Goal: Transaction & Acquisition: Purchase product/service

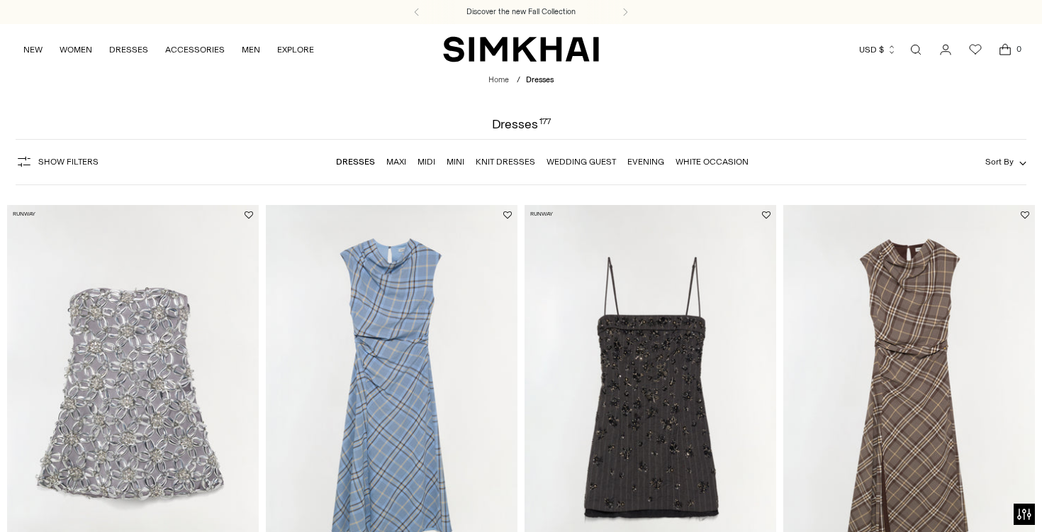
click at [398, 125] on div "Dresses 177" at bounding box center [521, 124] width 1042 height 13
click at [917, 47] on link "Open search modal" at bounding box center [916, 49] width 28 height 28
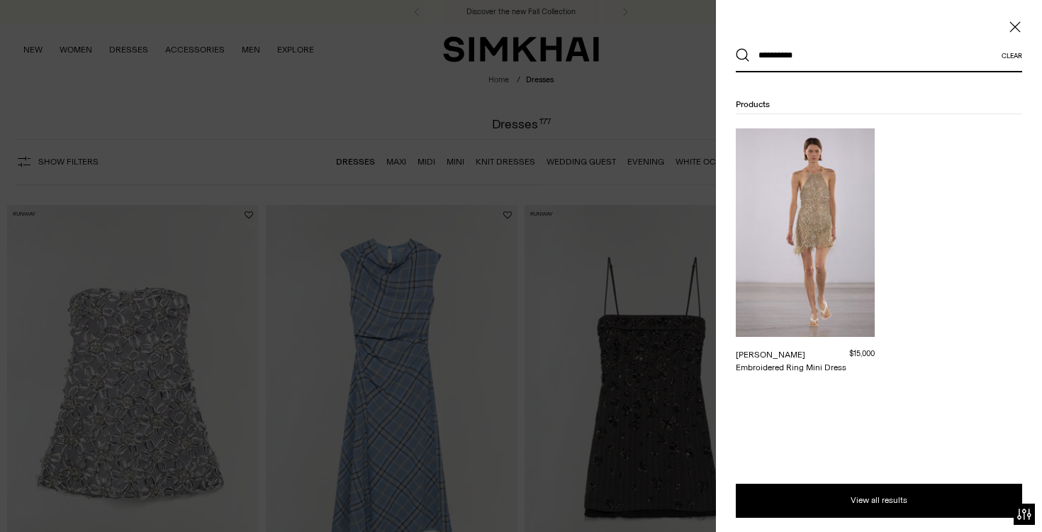
type input "**********"
click at [736, 48] on button "Search" at bounding box center [743, 55] width 14 height 14
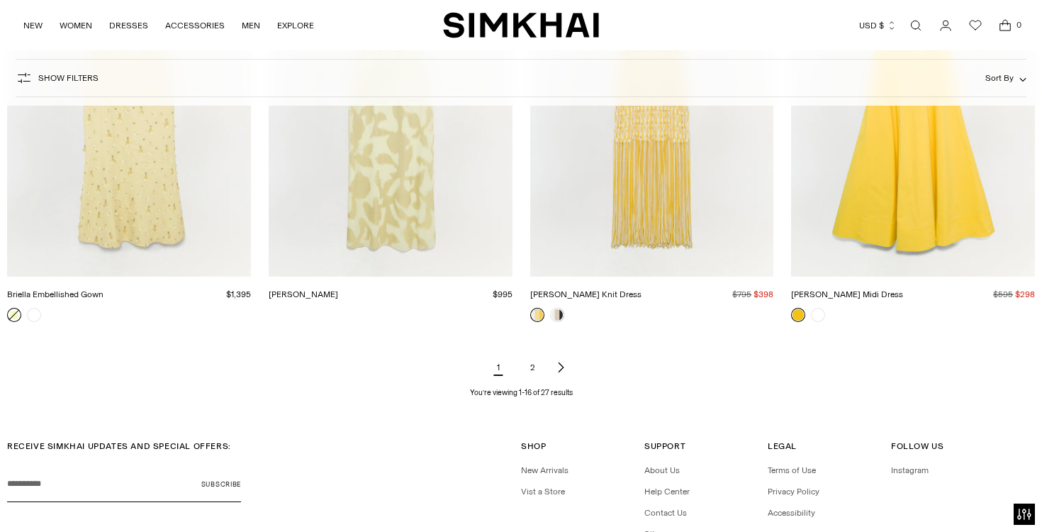
scroll to position [1696, 0]
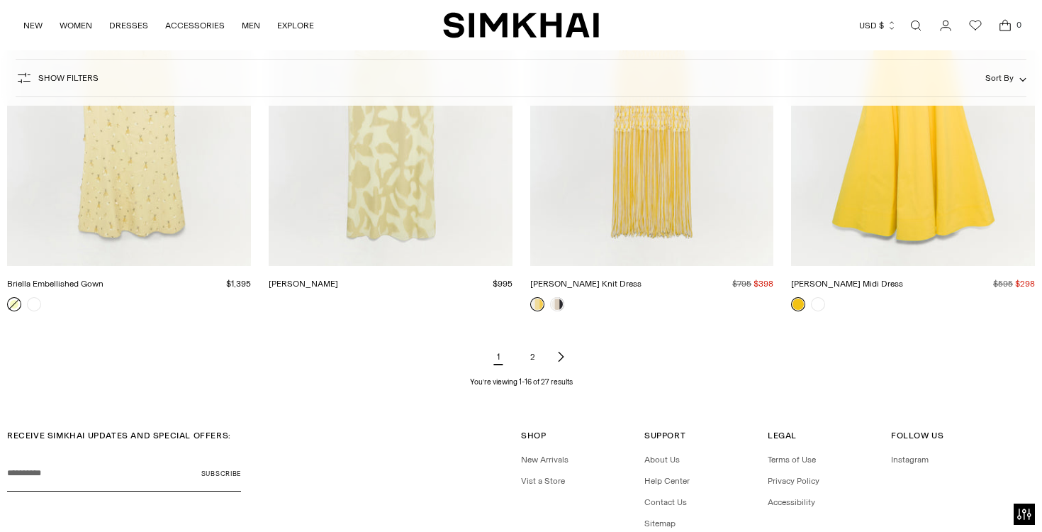
click at [527, 357] on link "2" at bounding box center [532, 356] width 28 height 28
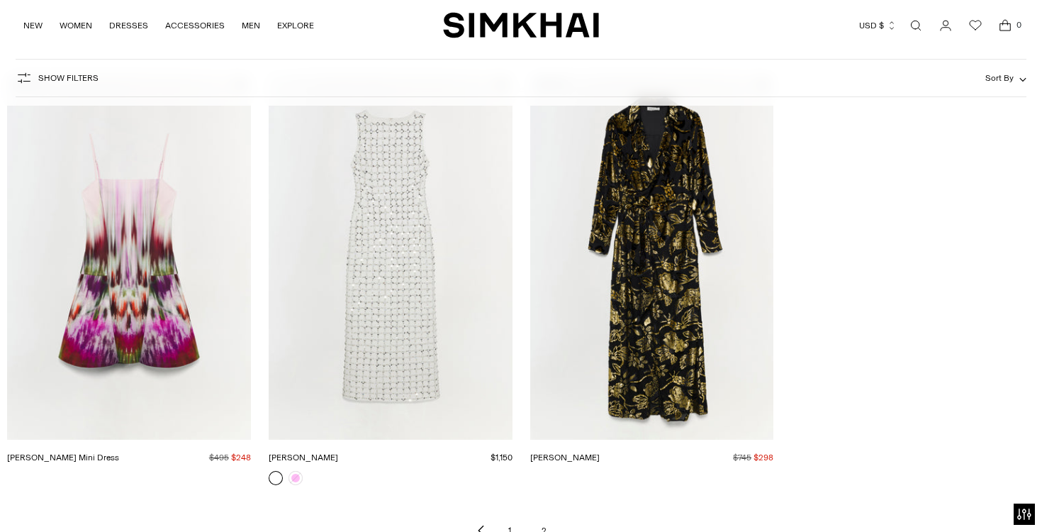
scroll to position [1135, 0]
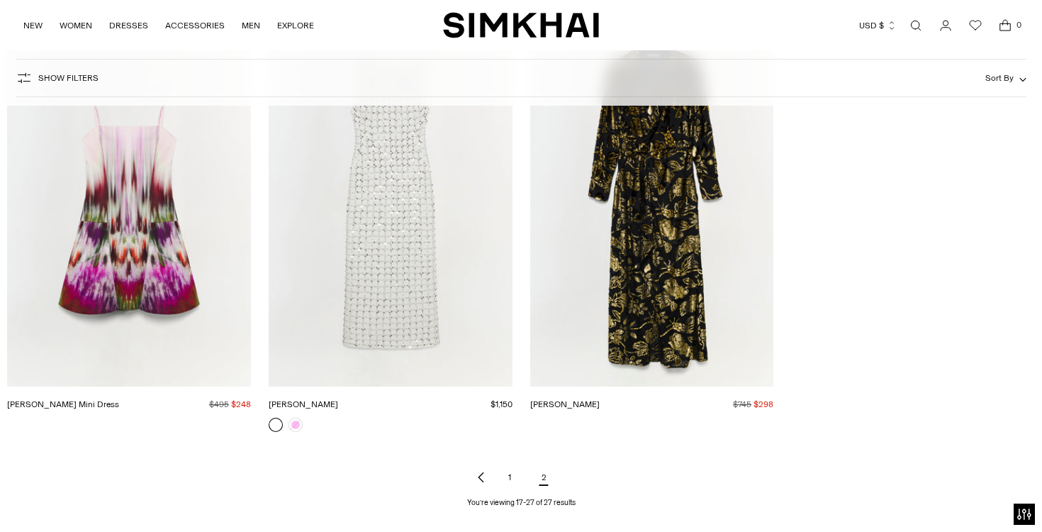
click at [559, 32] on img "SIMKHAI" at bounding box center [521, 25] width 156 height 28
